Goal: Information Seeking & Learning: Learn about a topic

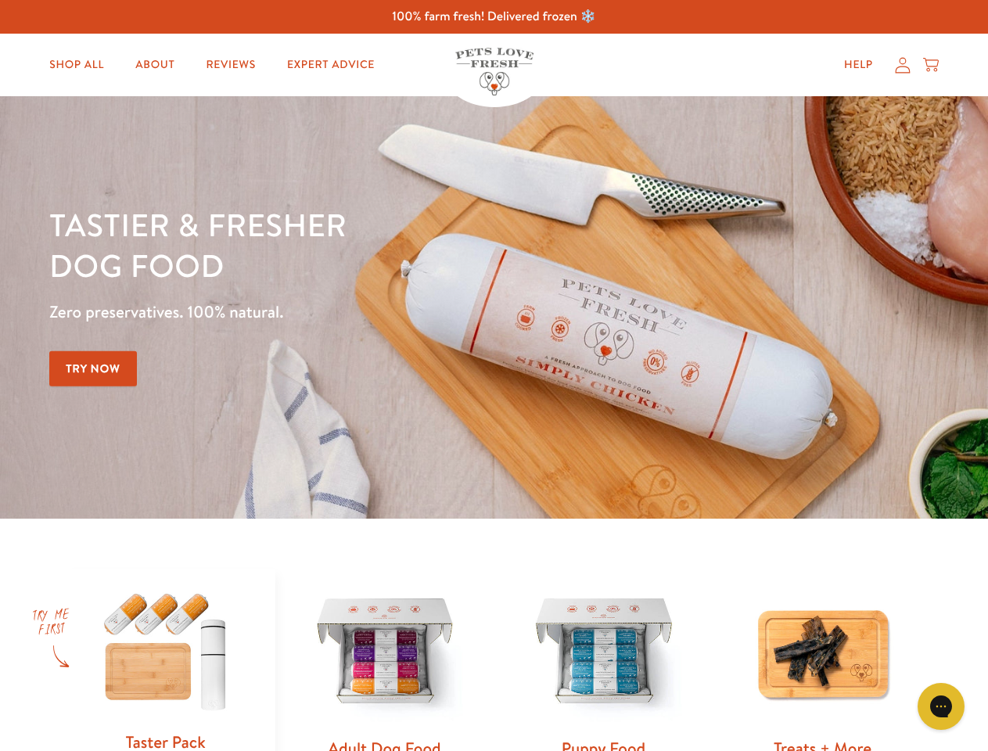
click at [494, 376] on div "Tastier & fresher dog food Zero preservatives. 100% natural. Try Now" at bounding box center [345, 307] width 593 height 207
click at [941, 707] on icon "Gorgias live chat" at bounding box center [940, 706] width 15 height 15
